Goal: Check status: Check status

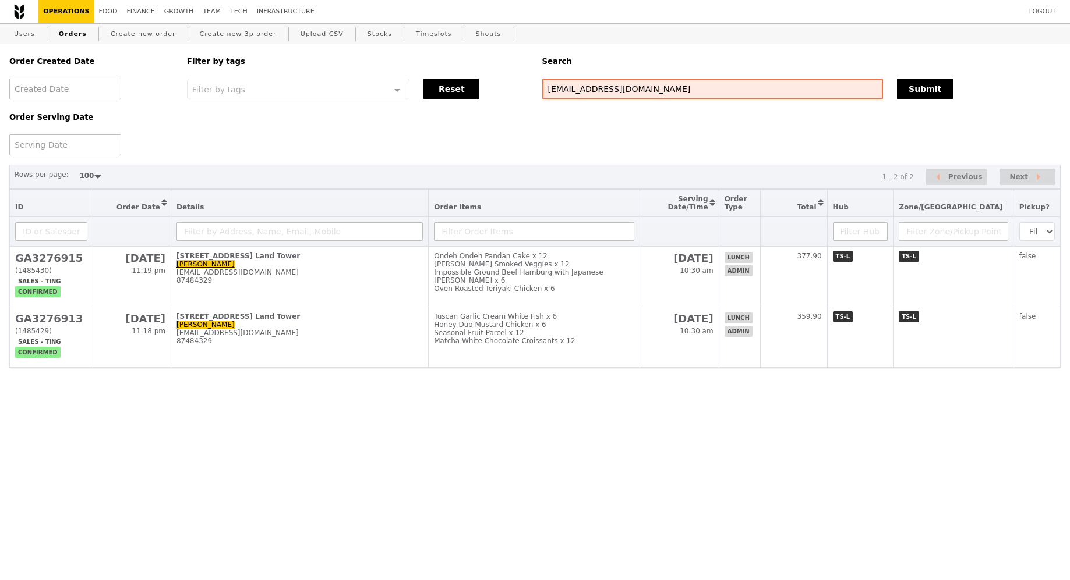
select select "100"
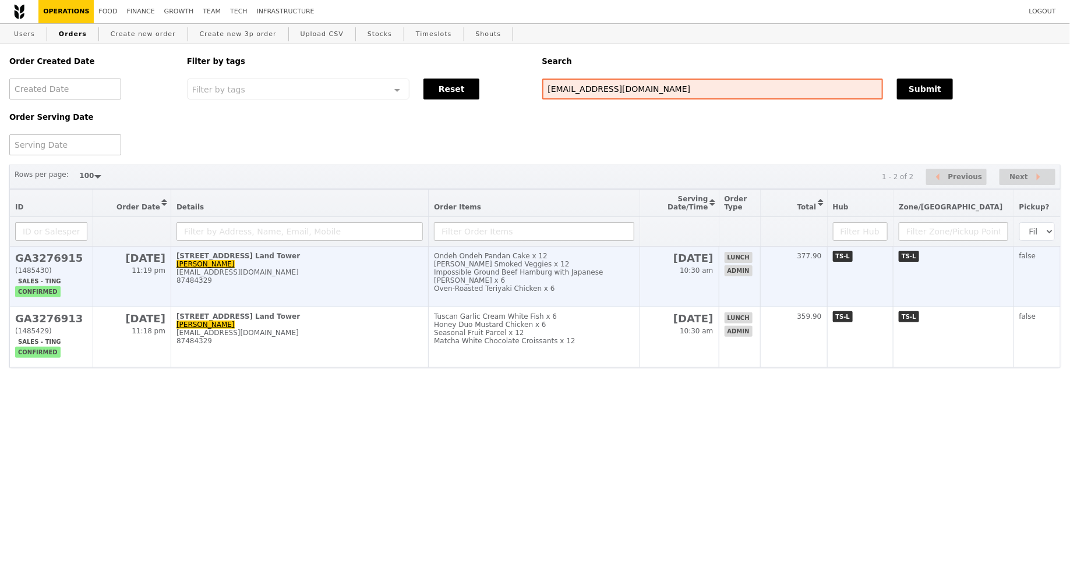
click at [398, 277] on div "[EMAIL_ADDRESS][DOMAIN_NAME]" at bounding box center [299, 272] width 246 height 8
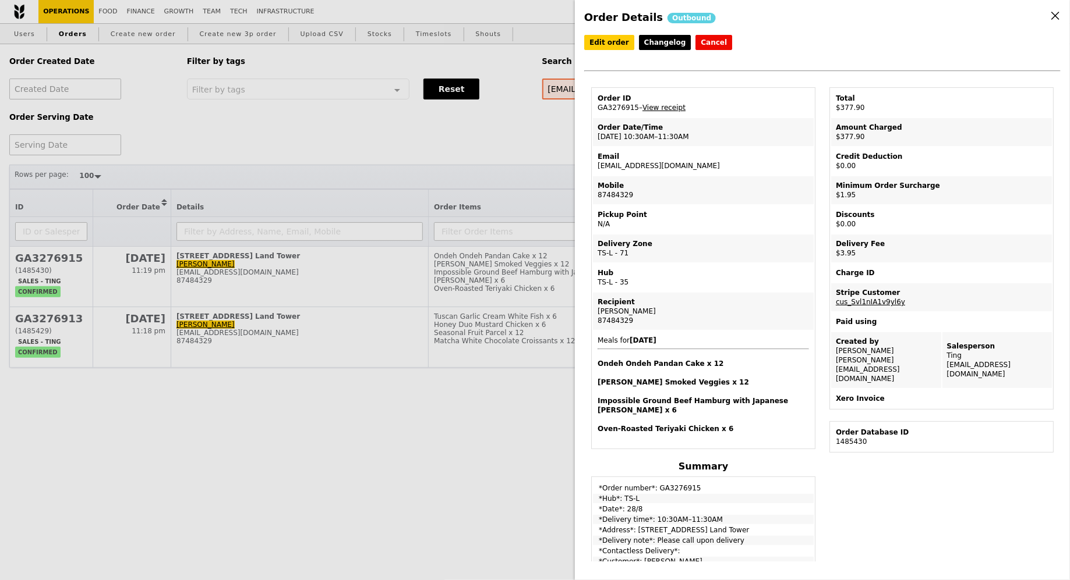
click at [672, 104] on link "View receipt" at bounding box center [663, 108] width 43 height 8
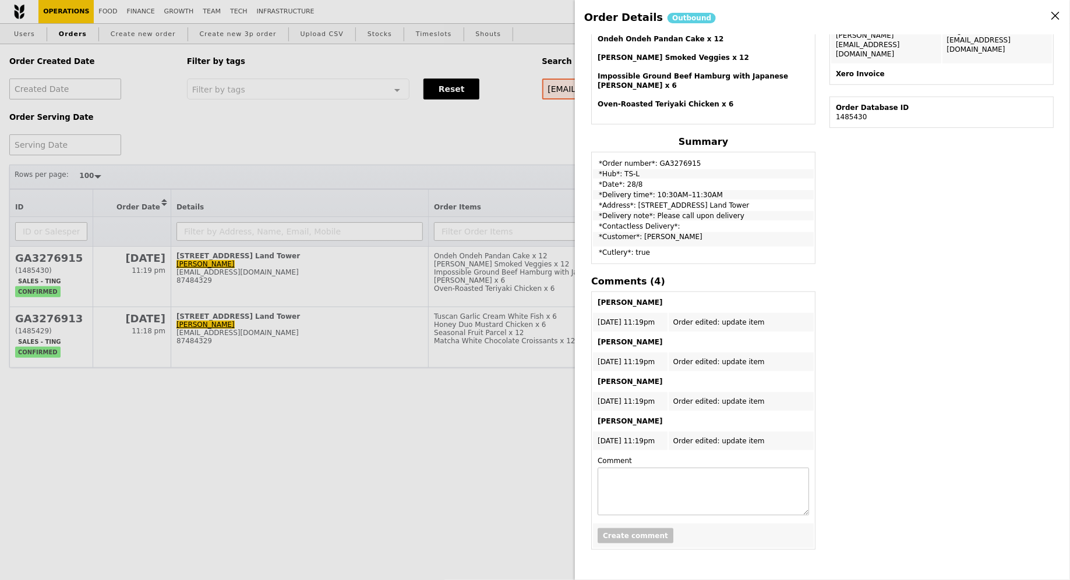
scroll to position [345, 0]
click at [474, 180] on div "Order Details Outbound Edit order Changelog Cancel Order ID GA3276915 – View re…" at bounding box center [535, 290] width 1070 height 580
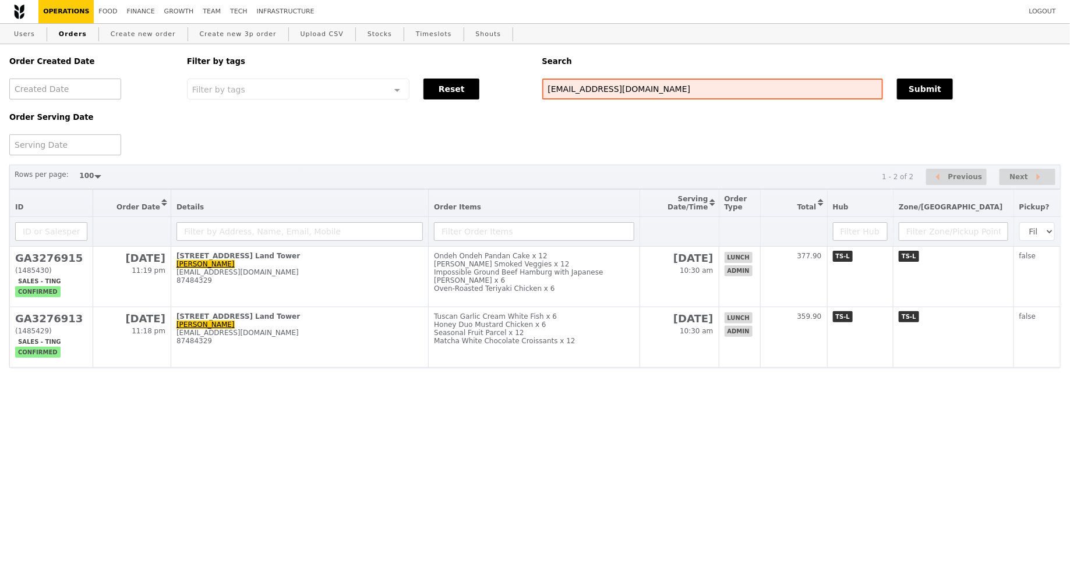
scroll to position [394, 0]
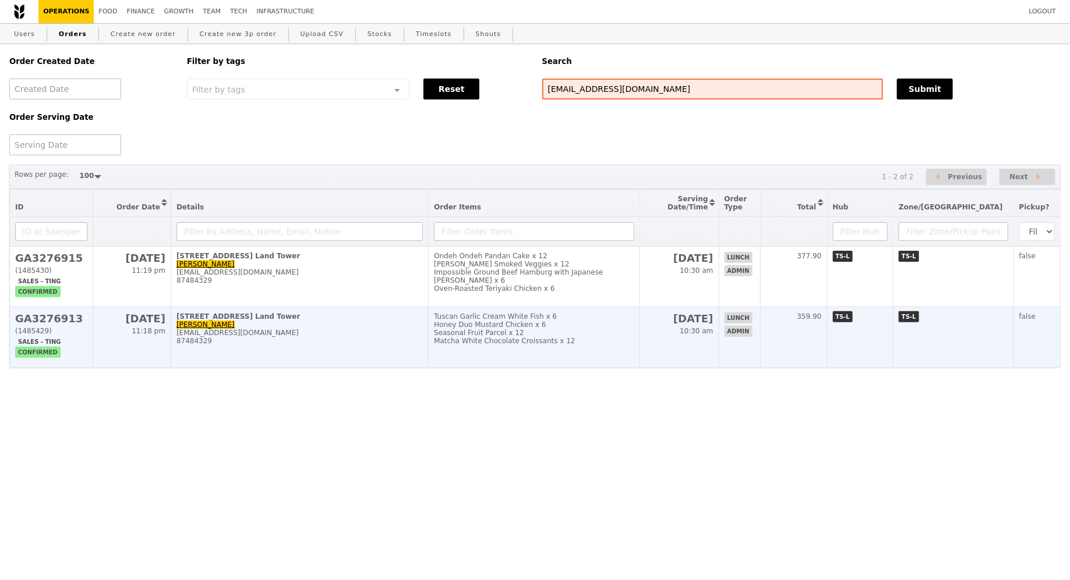
click at [472, 328] on div "Honey Duo Mustard Chicken x 6" at bounding box center [534, 325] width 200 height 8
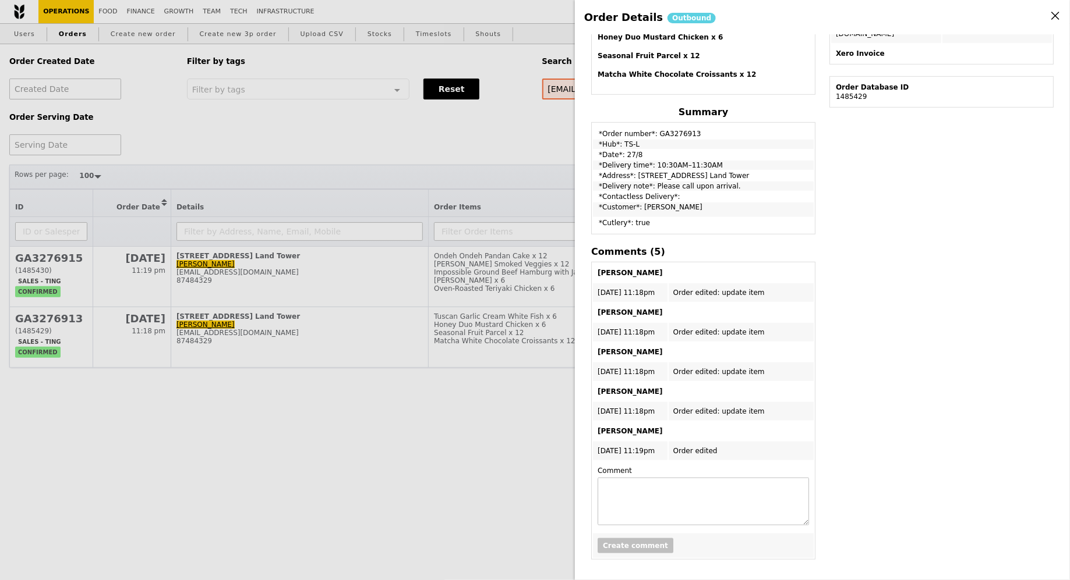
scroll to position [0, 0]
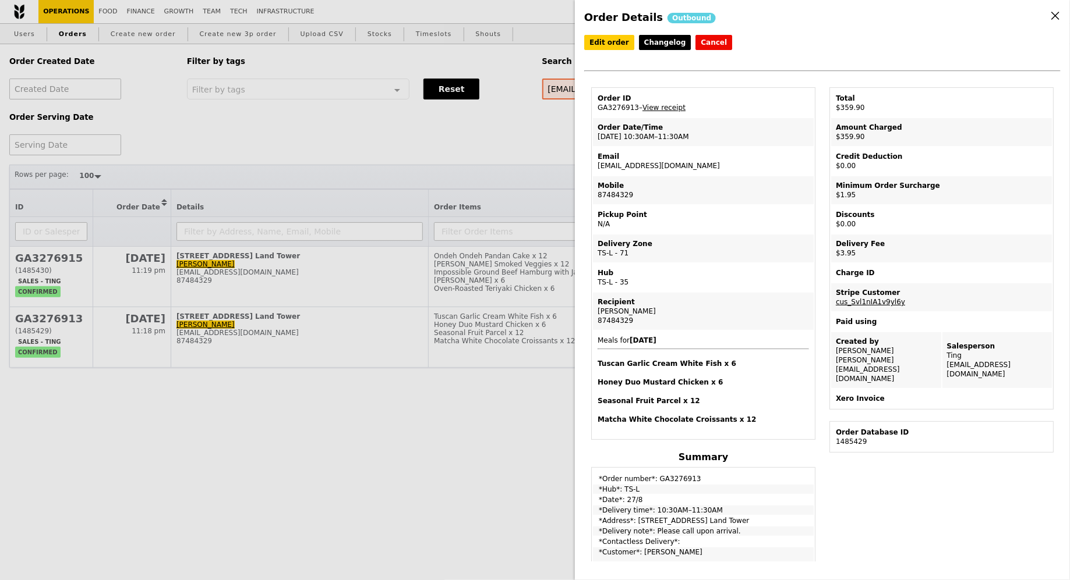
click at [666, 110] on td "Order ID GA3276913 – View receipt" at bounding box center [703, 103] width 221 height 28
click at [666, 104] on link "View receipt" at bounding box center [663, 108] width 43 height 8
